Goal: Navigation & Orientation: Find specific page/section

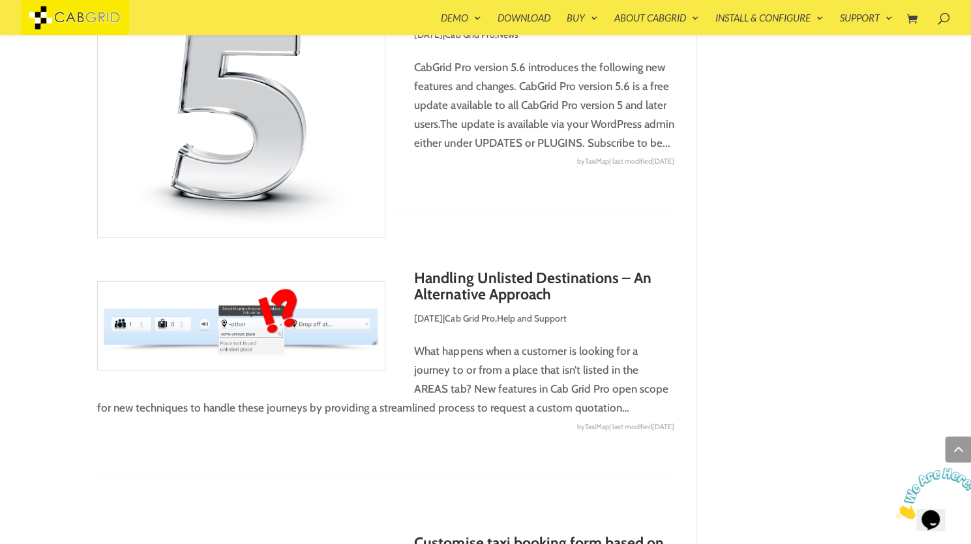
scroll to position [5120, 0]
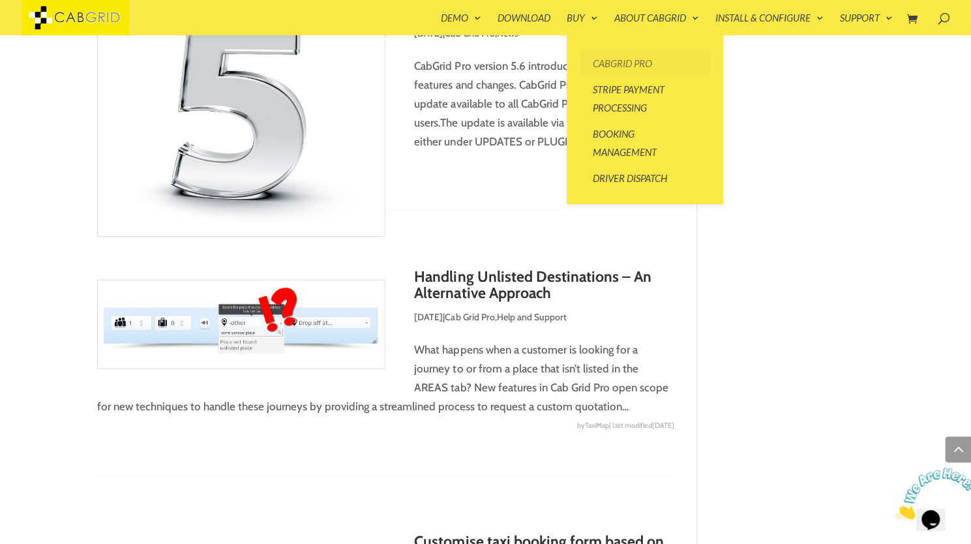
click at [626, 57] on link "CabGrid Pro" at bounding box center [645, 63] width 130 height 26
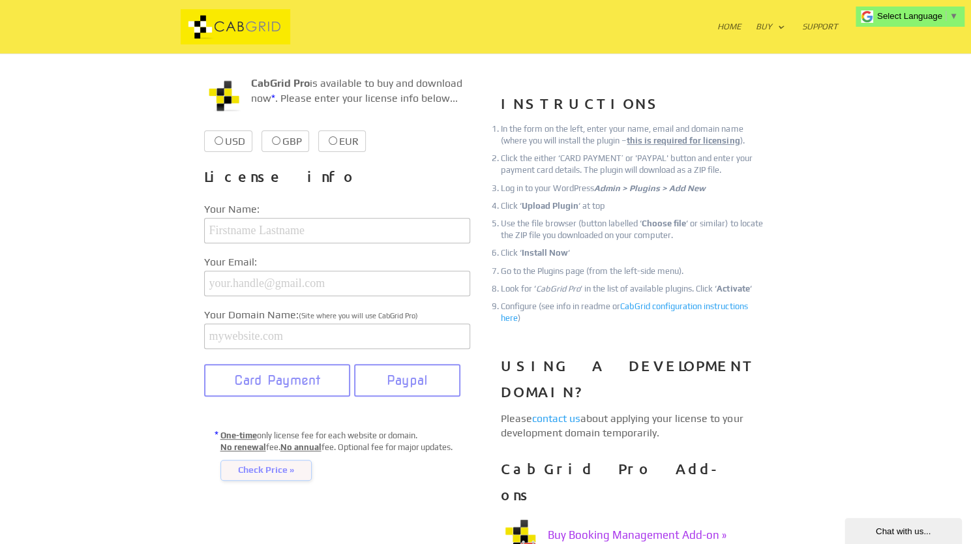
scroll to position [165, 0]
click at [733, 27] on link "Home" at bounding box center [729, 37] width 24 height 31
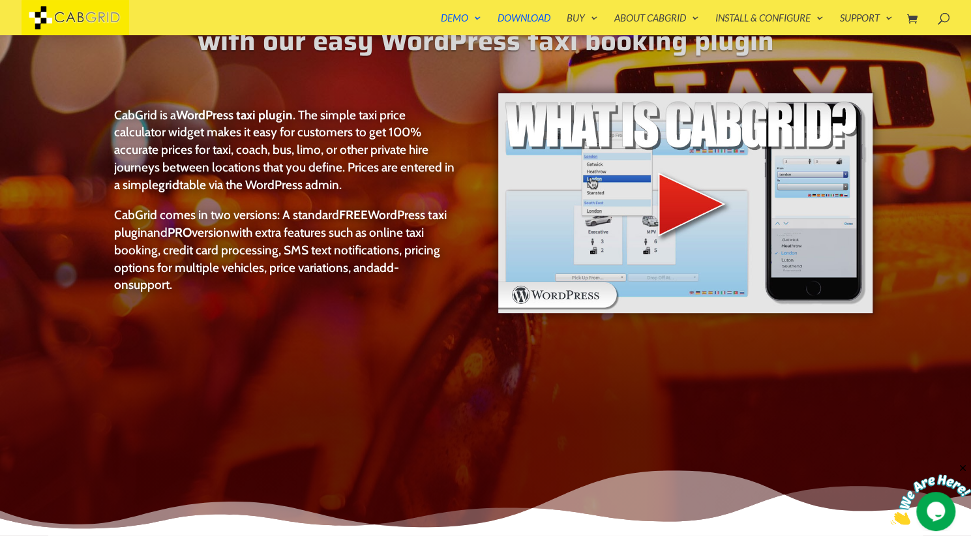
click at [690, 201] on img at bounding box center [685, 203] width 377 height 222
